Goal: Register for event/course

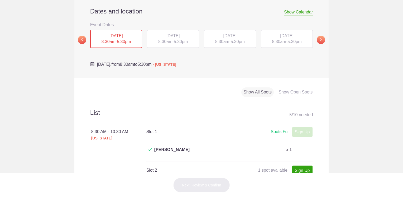
scroll to position [184, 0]
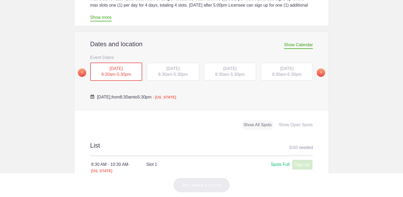
click at [166, 66] on span "[DATE]" at bounding box center [172, 68] width 13 height 4
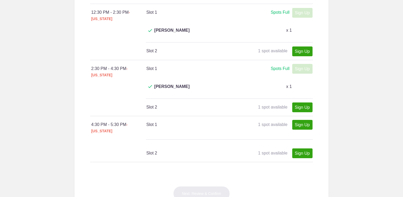
scroll to position [237, 0]
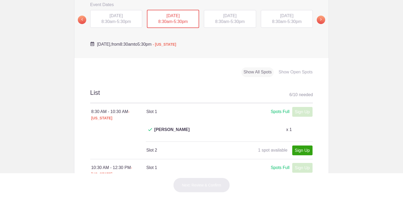
click at [228, 13] on span "[DATE]" at bounding box center [229, 15] width 13 height 4
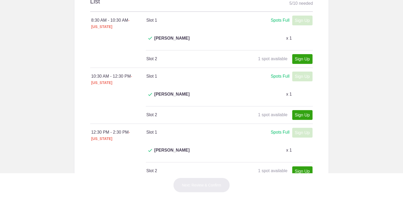
scroll to position [211, 0]
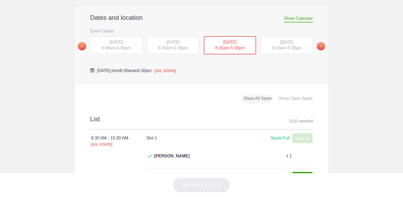
click at [280, 40] on span "[DATE]" at bounding box center [286, 42] width 13 height 4
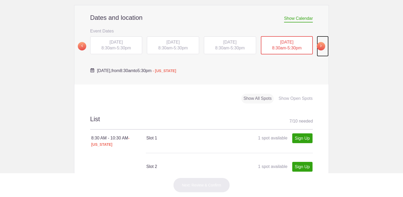
click at [319, 42] on span at bounding box center [320, 46] width 8 height 8
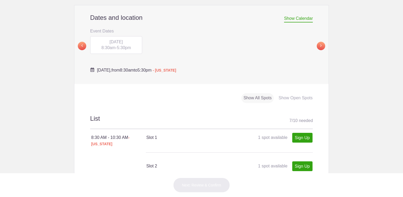
click at [115, 40] on span "[DATE]" at bounding box center [115, 42] width 13 height 4
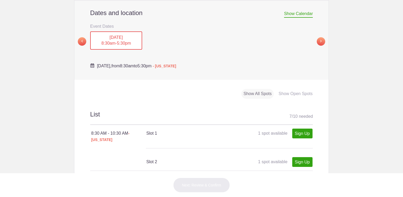
scroll to position [184, 0]
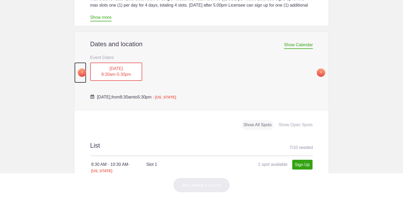
click at [79, 68] on span at bounding box center [82, 72] width 8 height 8
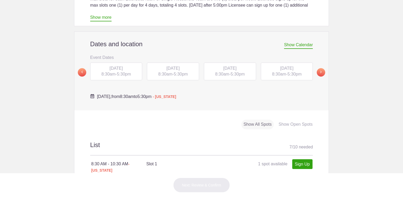
click at [285, 66] on span "[DATE]" at bounding box center [286, 68] width 13 height 4
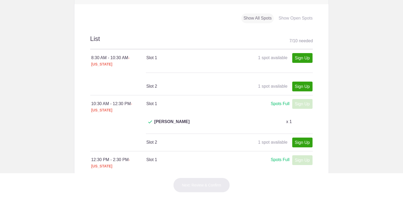
scroll to position [290, 0]
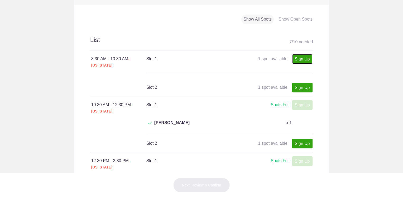
click at [304, 54] on link "Sign Up" at bounding box center [302, 59] width 20 height 10
type input "1"
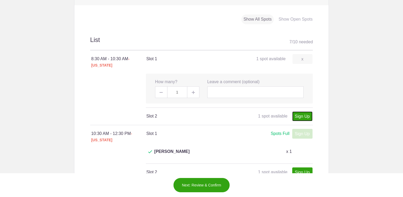
click at [299, 111] on link "Sign Up" at bounding box center [302, 116] width 20 height 10
type input "1"
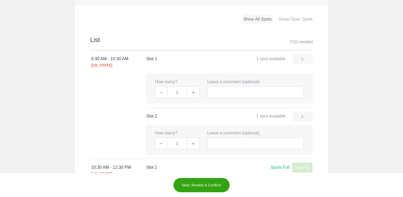
click at [203, 184] on button "Next: Review & Confirm" at bounding box center [201, 184] width 57 height 15
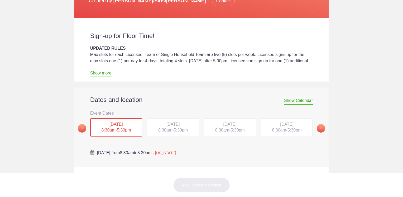
scroll to position [132, 0]
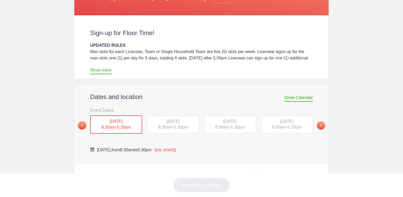
click at [287, 125] on span "5:30pm" at bounding box center [294, 127] width 14 height 4
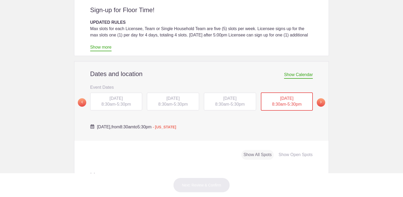
scroll to position [211, 0]
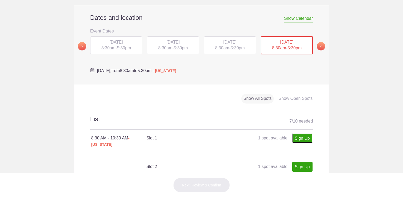
click at [301, 133] on link "Sign Up" at bounding box center [302, 138] width 20 height 10
type input "1"
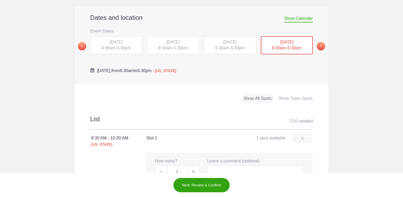
click at [202, 184] on button "Next: Review & Confirm" at bounding box center [201, 184] width 57 height 15
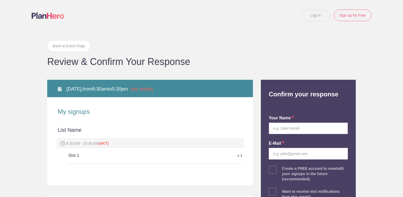
click at [290, 130] on input "text" at bounding box center [307, 128] width 79 height 12
type input "Jamie K. Harvey"
type input "jkharvey@gci.net"
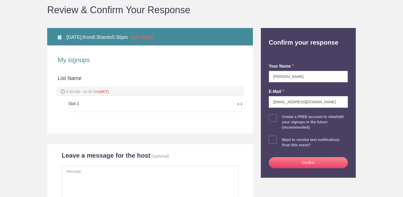
scroll to position [53, 0]
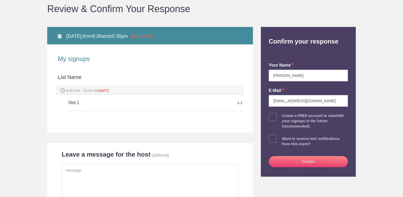
click at [306, 164] on button "Confirm" at bounding box center [307, 161] width 79 height 11
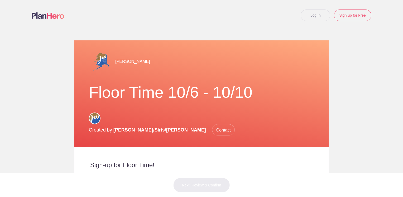
scroll to position [158, 0]
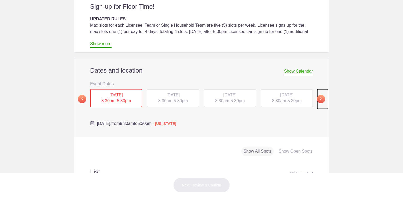
click at [320, 95] on span at bounding box center [320, 99] width 8 height 8
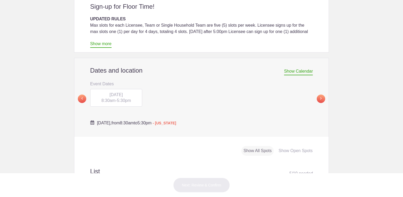
click at [123, 92] on span "FRI, Oct 10, 2025" at bounding box center [115, 94] width 13 height 4
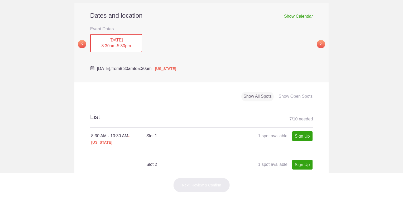
scroll to position [237, 0]
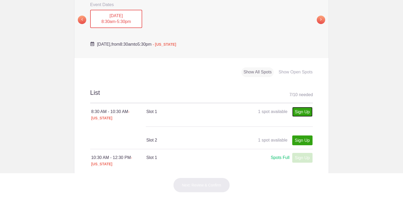
click at [297, 107] on link "Sign Up" at bounding box center [302, 112] width 20 height 10
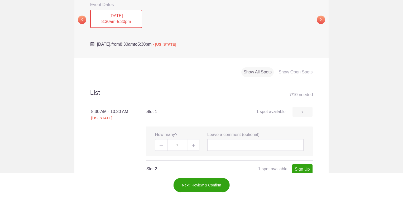
type input "1"
click at [207, 184] on button "Next: Review & Confirm" at bounding box center [201, 184] width 57 height 15
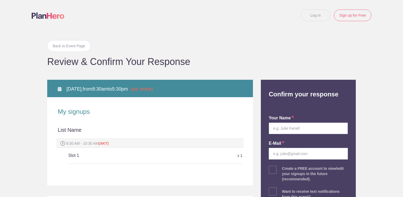
click at [305, 127] on input "text" at bounding box center [307, 128] width 79 height 12
type input "Jamie K. Harvey"
type input "jkharvey@gci.net"
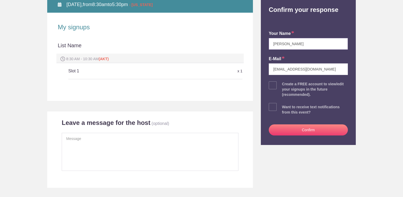
scroll to position [132, 0]
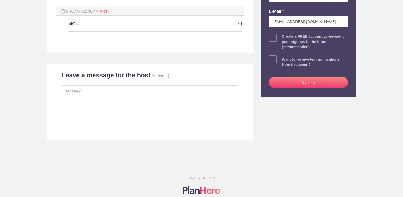
click at [300, 84] on button "Confirm" at bounding box center [307, 82] width 79 height 11
